Goal: Navigation & Orientation: Find specific page/section

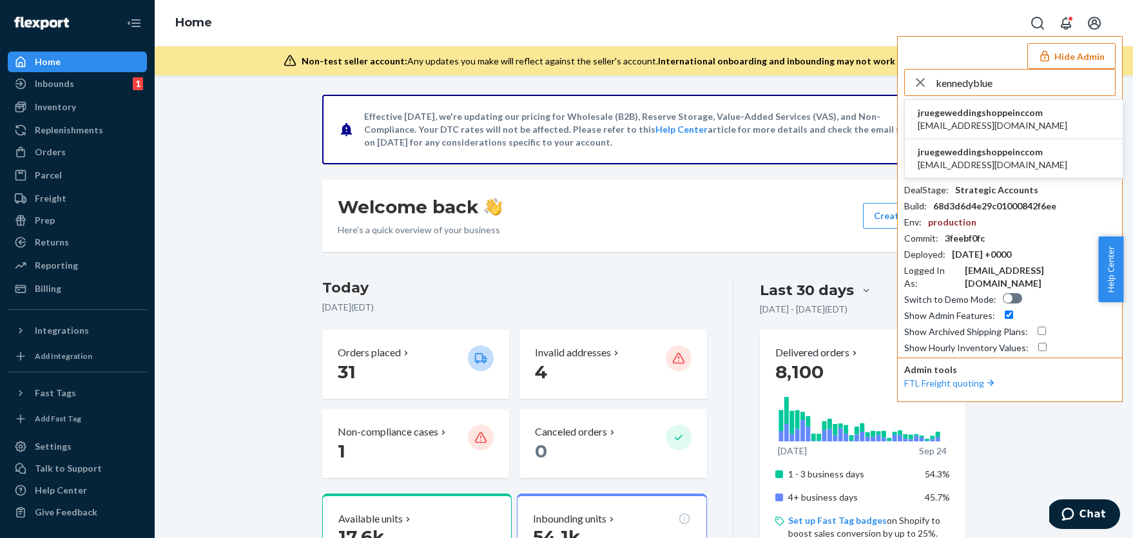
type input "kennedyblue"
click at [1013, 124] on span "billing@kennedyblue.com" at bounding box center [993, 125] width 150 height 13
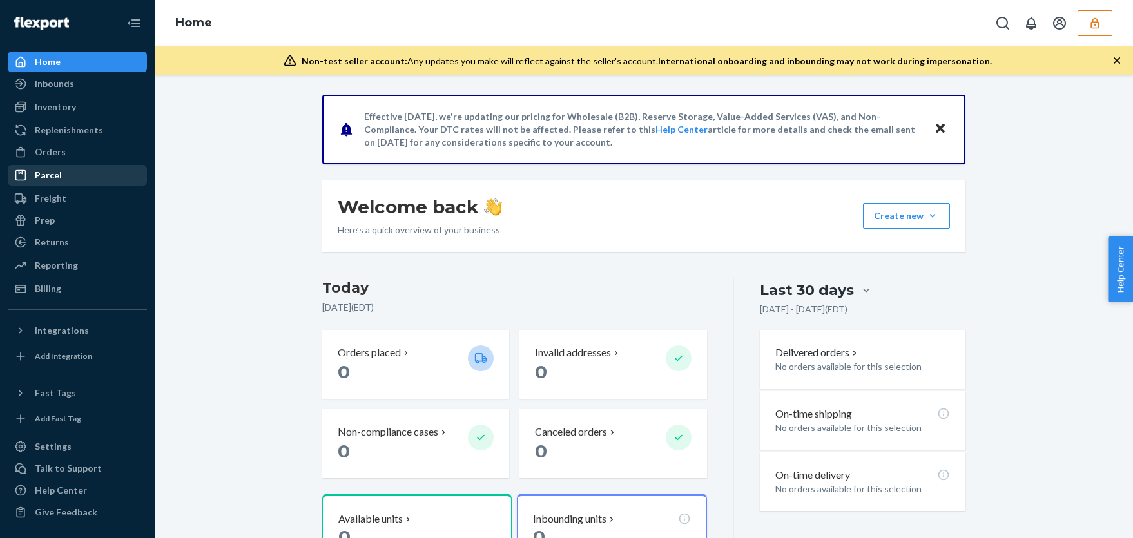
click at [94, 165] on link "Parcel" at bounding box center [77, 175] width 139 height 21
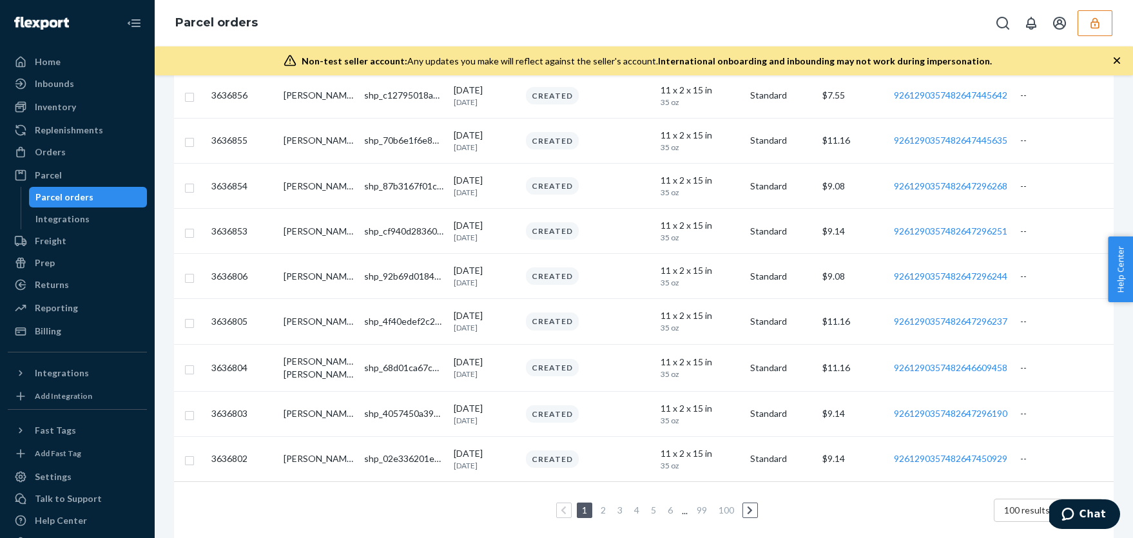
scroll to position [4293, 0]
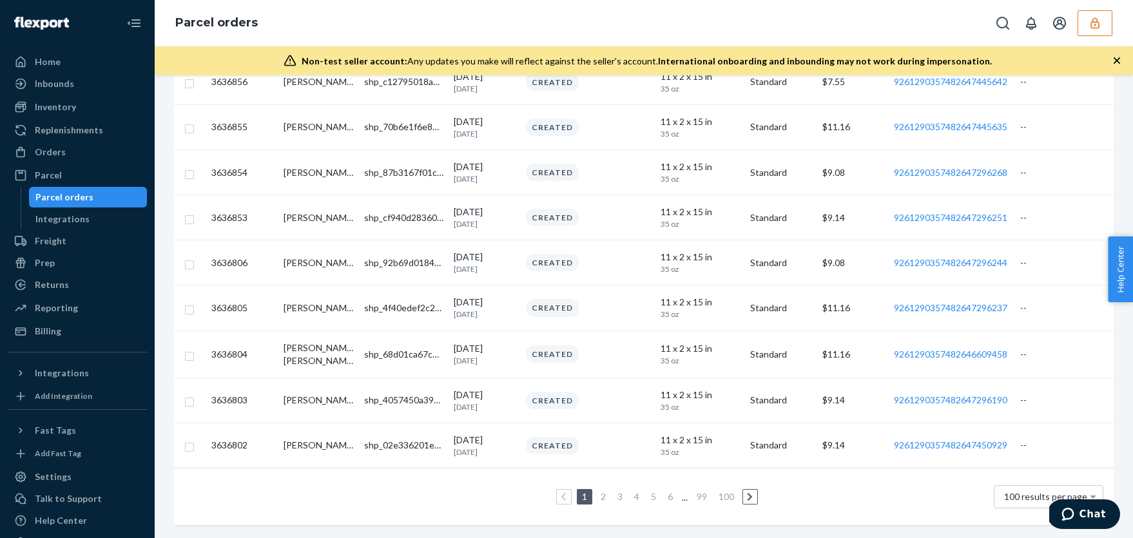
click at [659, 494] on ul "1 2 3 4 5 6 ... 99 100" at bounding box center [644, 496] width 233 height 15
click at [654, 495] on link "5" at bounding box center [653, 496] width 10 height 11
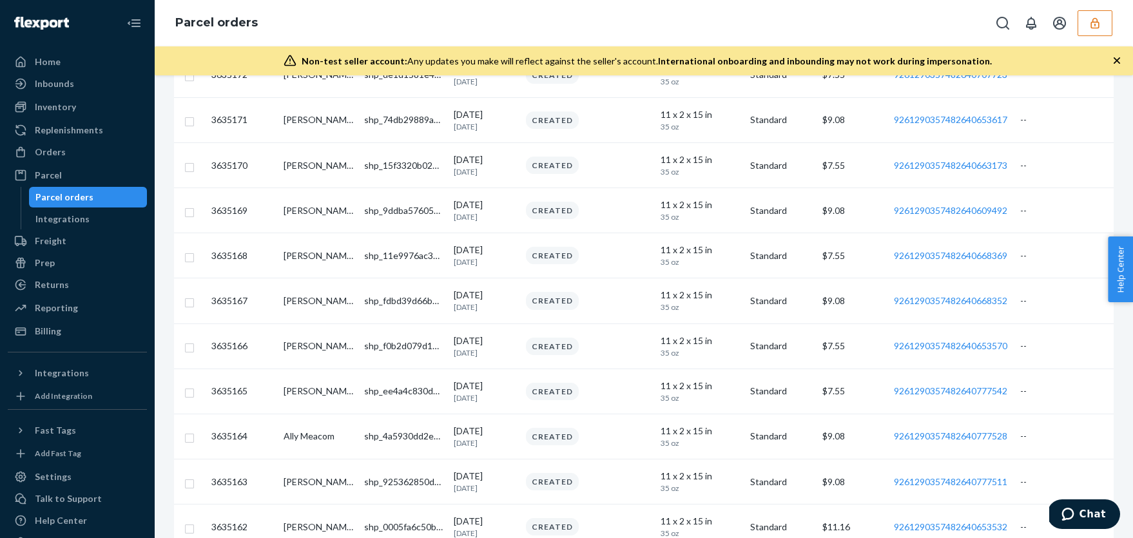
scroll to position [4298, 0]
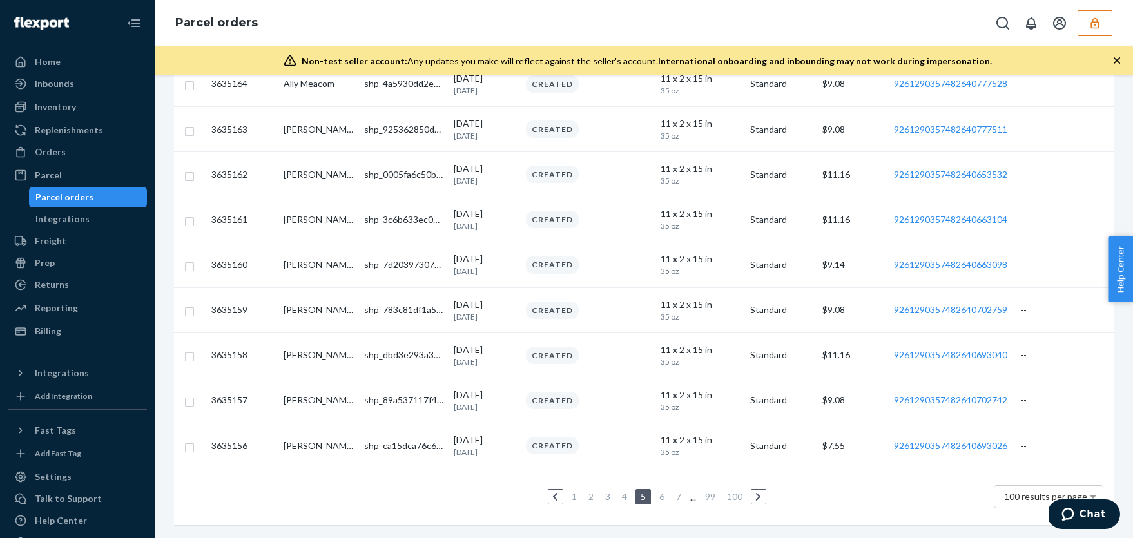
click at [684, 498] on li "7" at bounding box center [679, 496] width 12 height 15
click at [677, 498] on link "7" at bounding box center [679, 496] width 10 height 11
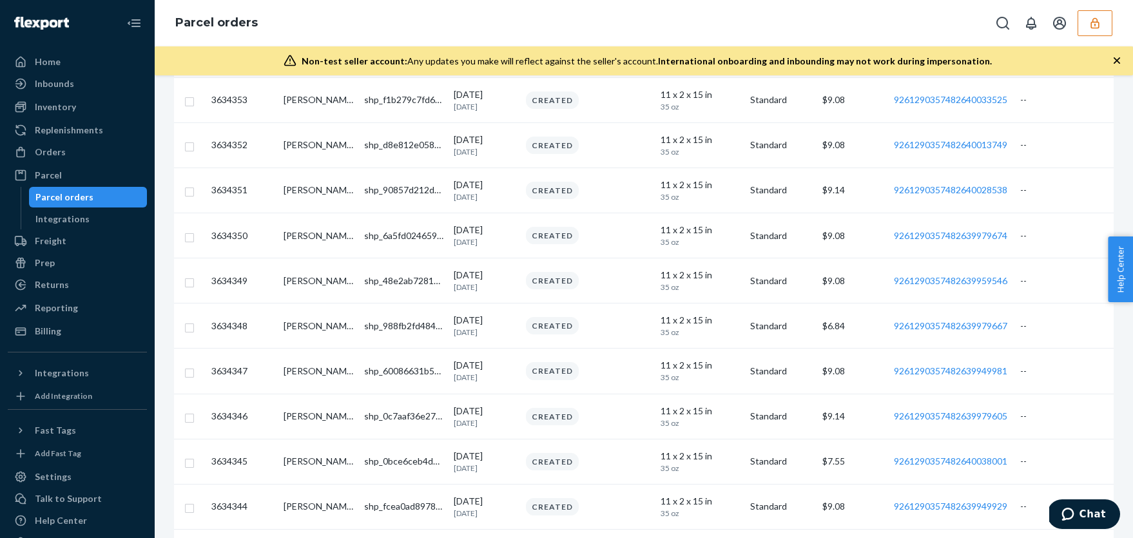
scroll to position [4291, 0]
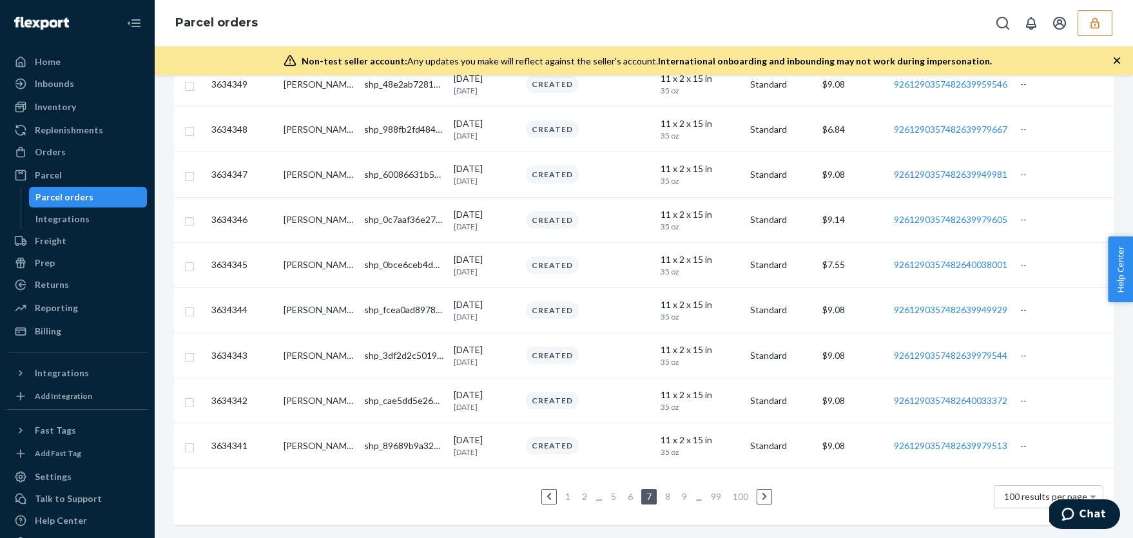
click at [690, 501] on li "9" at bounding box center [685, 496] width 12 height 15
click at [684, 498] on link "9" at bounding box center [684, 496] width 10 height 11
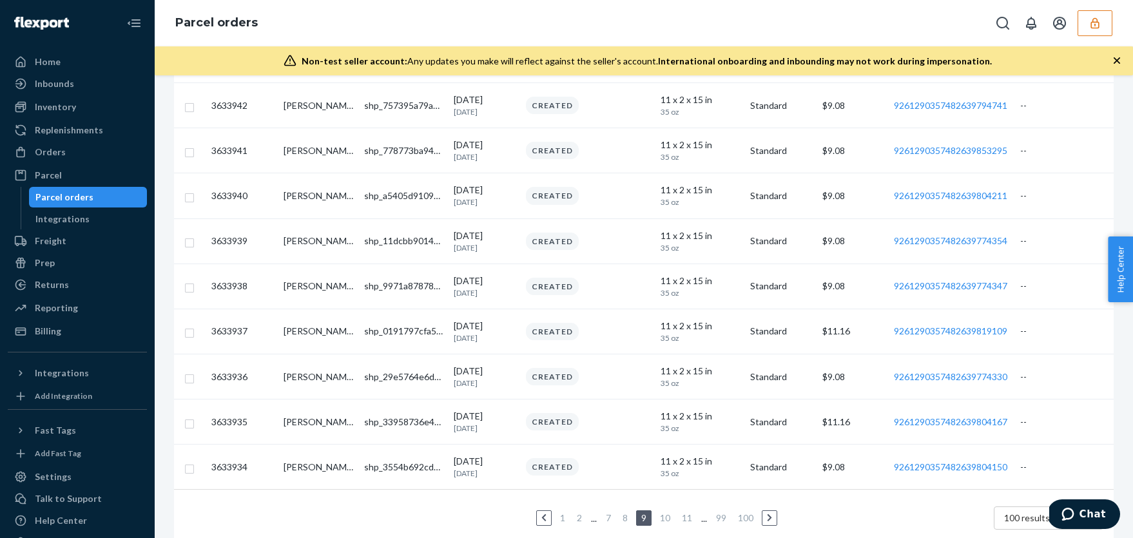
scroll to position [4287, 0]
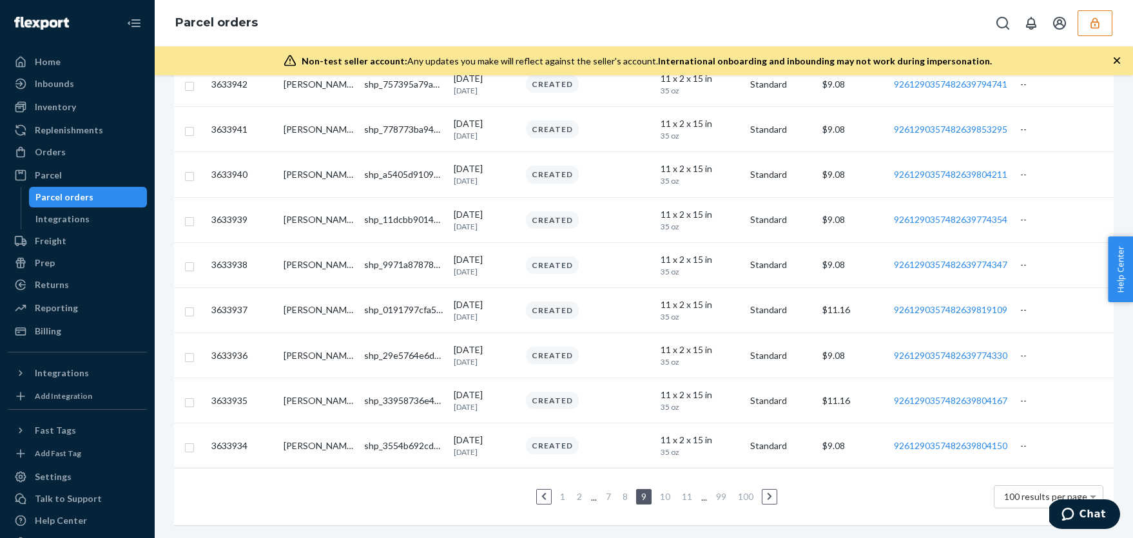
click at [691, 499] on link "11" at bounding box center [686, 496] width 15 height 11
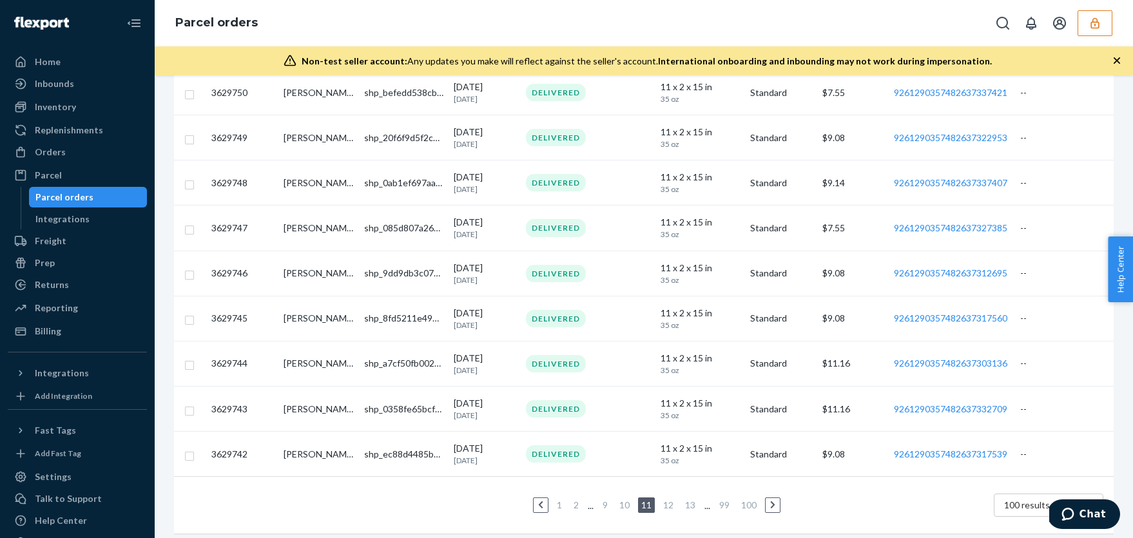
scroll to position [4295, 0]
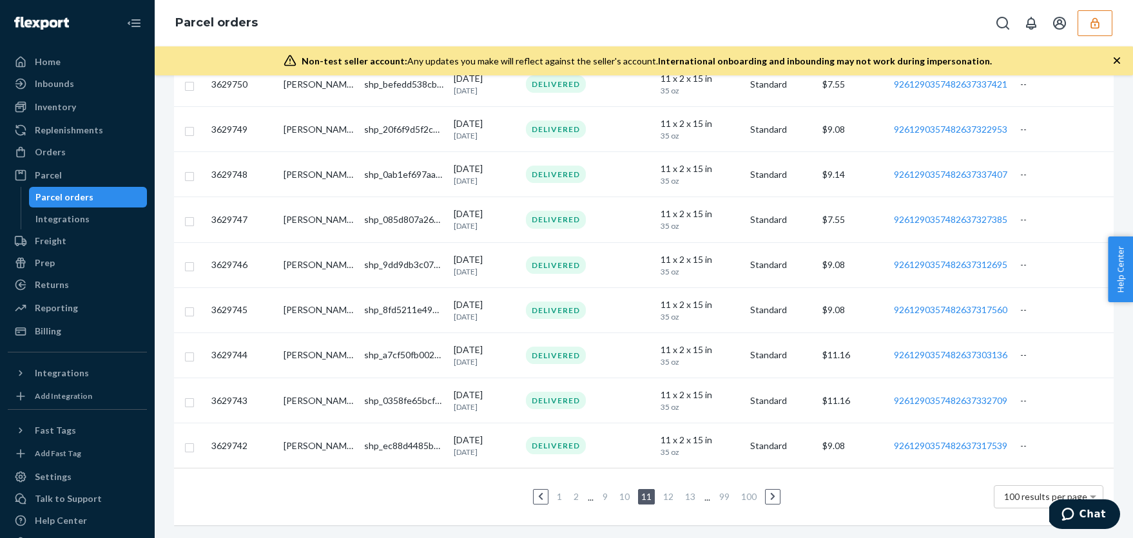
click at [621, 498] on link "10" at bounding box center [624, 496] width 15 height 11
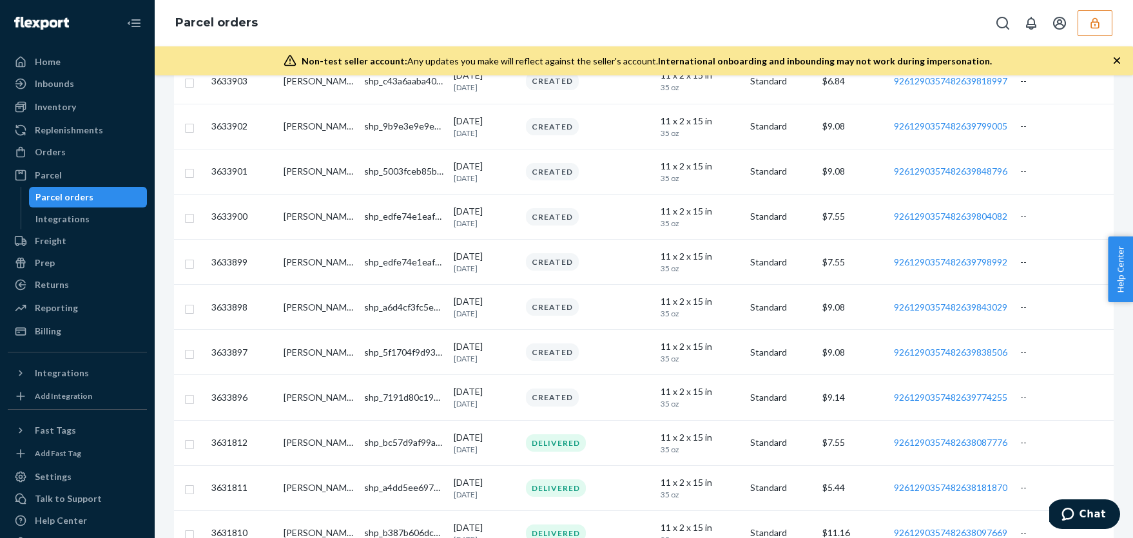
scroll to position [1515, 0]
